Goal: Navigation & Orientation: Find specific page/section

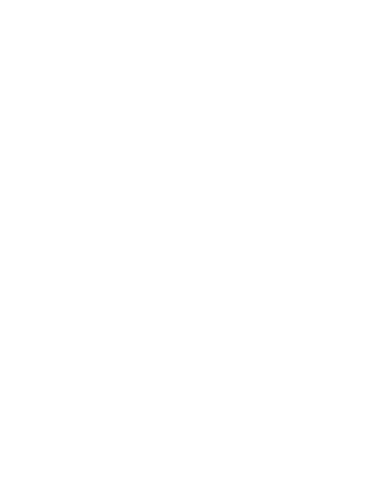
click at [364, 18] on img at bounding box center [367, 22] width 48 height 24
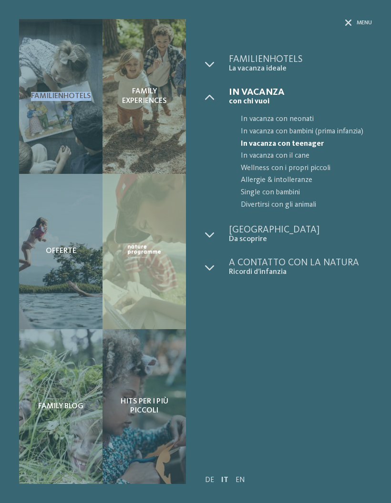
click at [51, 87] on div "Familienhotels" at bounding box center [60, 96] width 83 height 155
click at [55, 93] on span "Familienhotels" at bounding box center [61, 96] width 60 height 9
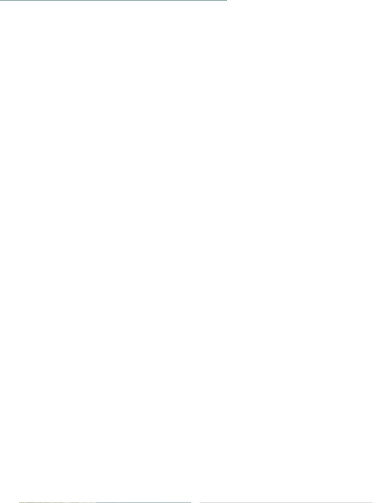
scroll to position [2337, 0]
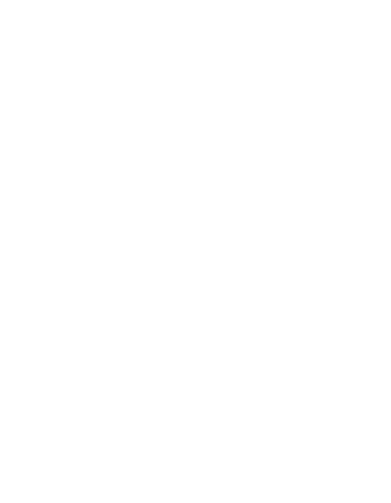
click at [269, 339] on h4 "Das Mühlwald Quality Time Family Resort" at bounding box center [286, 351] width 152 height 25
click at [48, 144] on div "Dolomiti – Casteldarne/Chienes Falkensteiner Family Resort Lido ****ˢ Casa madr…" at bounding box center [105, 208] width 172 height 172
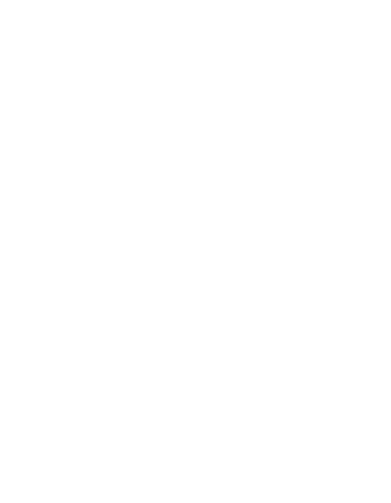
scroll to position [0, 0]
click at [348, 84] on span "[PERSON_NAME] Family Weeks -15%" at bounding box center [350, 84] width 49 height 26
